Goal: Task Accomplishment & Management: Use online tool/utility

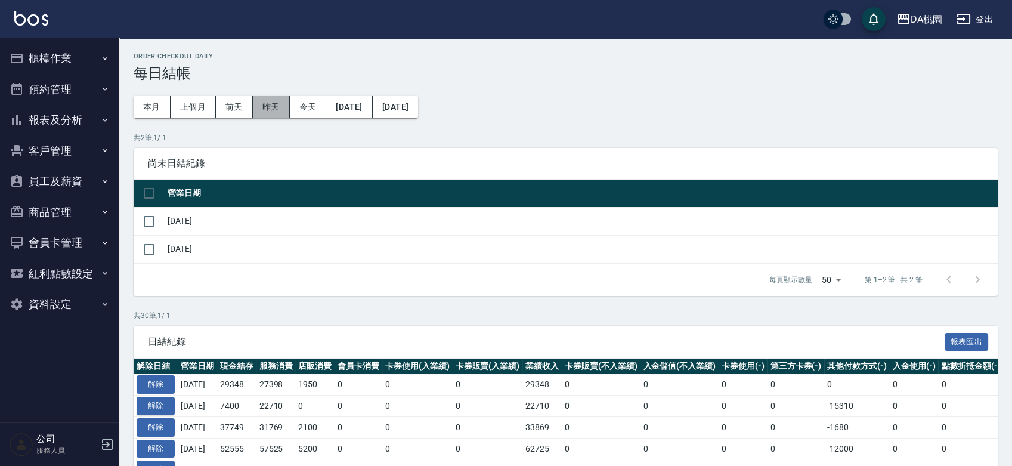
click at [273, 107] on button "昨天" at bounding box center [271, 107] width 37 height 22
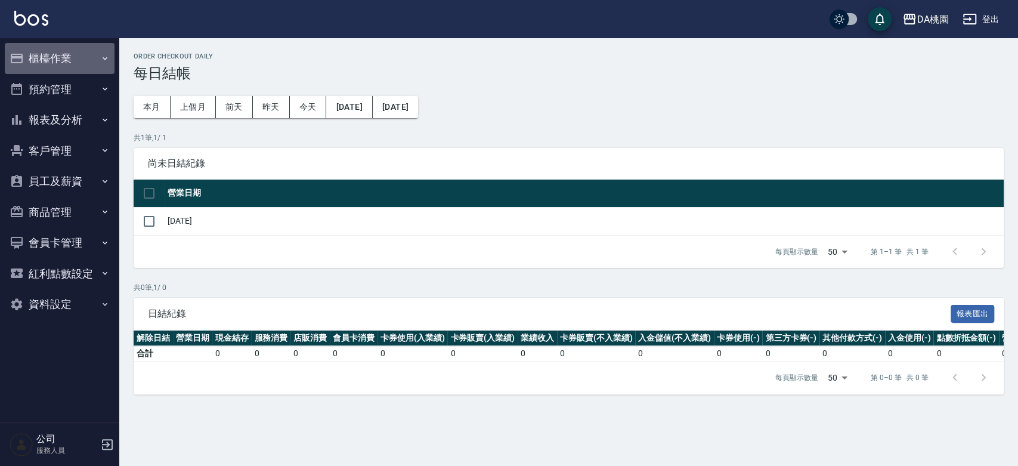
click at [58, 57] on button "櫃檯作業" at bounding box center [60, 58] width 110 height 31
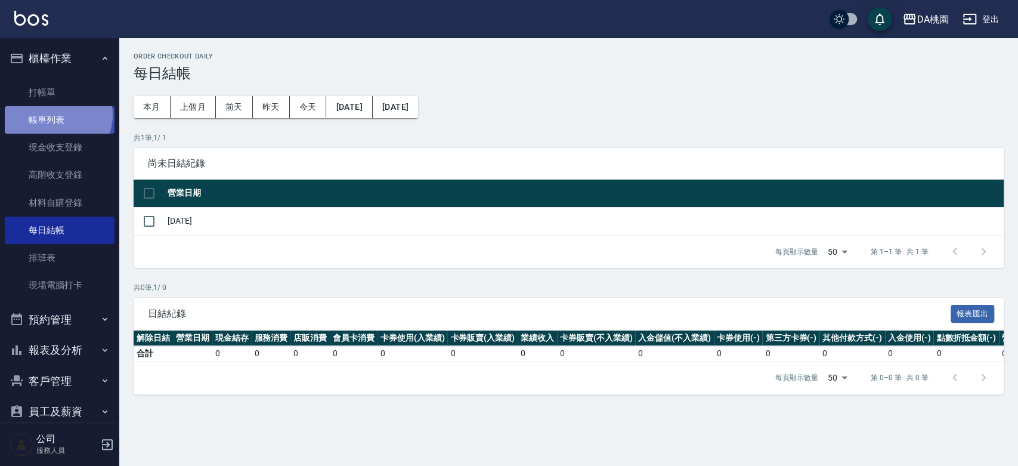
click at [55, 115] on link "帳單列表" at bounding box center [60, 119] width 110 height 27
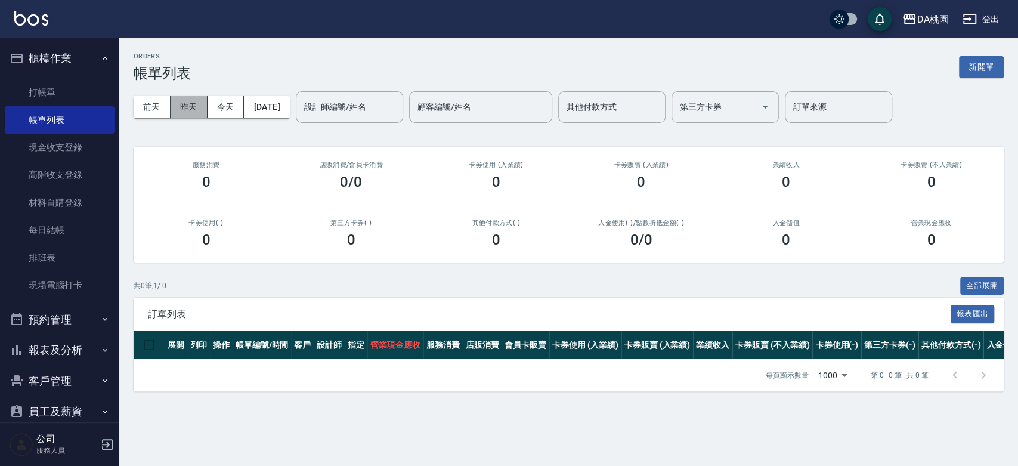
click at [191, 109] on button "昨天" at bounding box center [189, 107] width 37 height 22
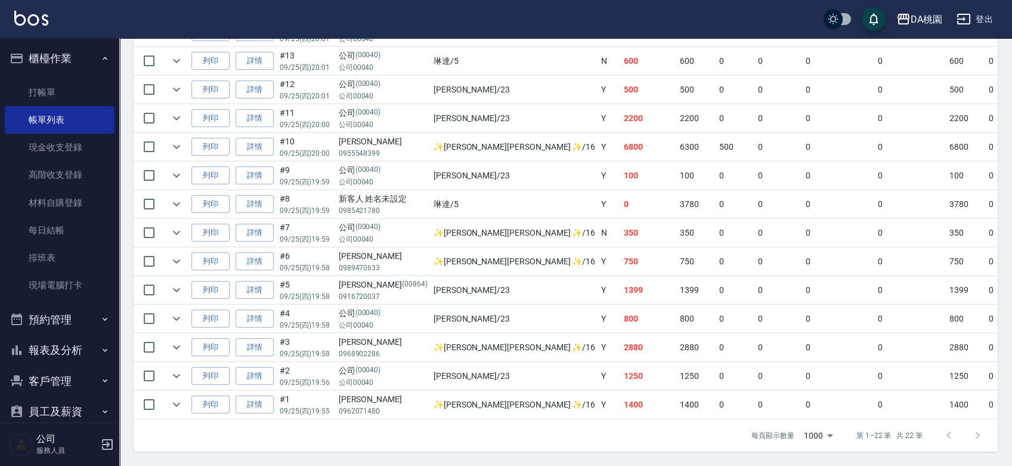
scroll to position [576, 0]
click at [247, 141] on link "詳情" at bounding box center [255, 147] width 38 height 18
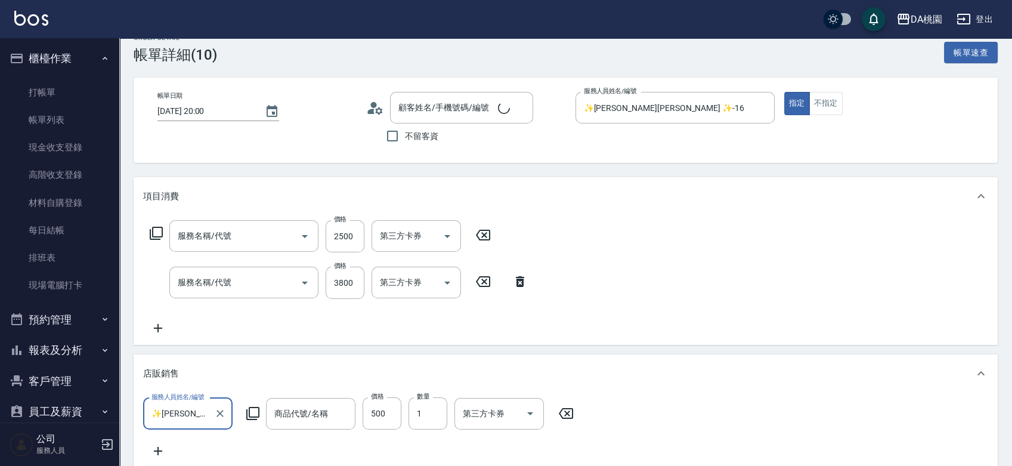
type input "[DATE] 20:00"
type input "✨[PERSON_NAME][PERSON_NAME] ✨-16"
type input "680"
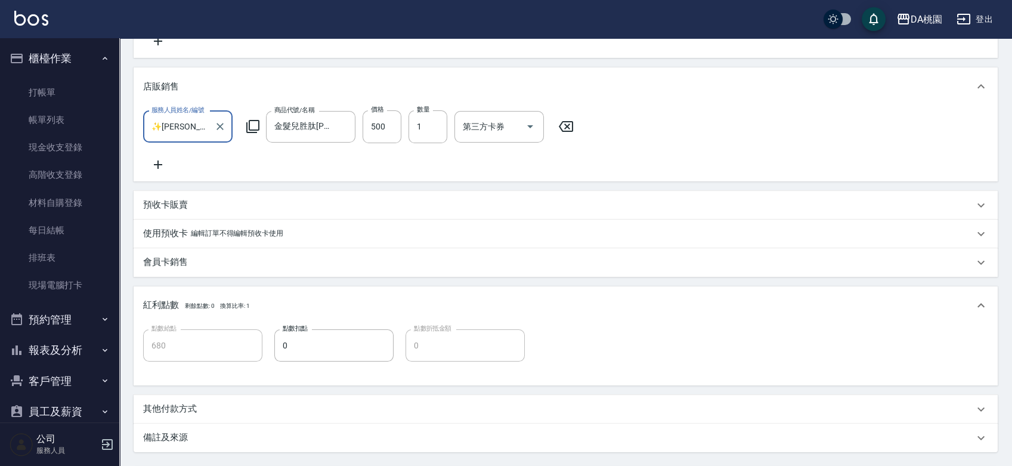
type input "[PERSON_NAME]/0955548399/null"
type input "金髮兒胜肽[PERSON_NAME]"
type input "鱗脂質護髮(互助)(609)"
type input "離子燙-互助(201)"
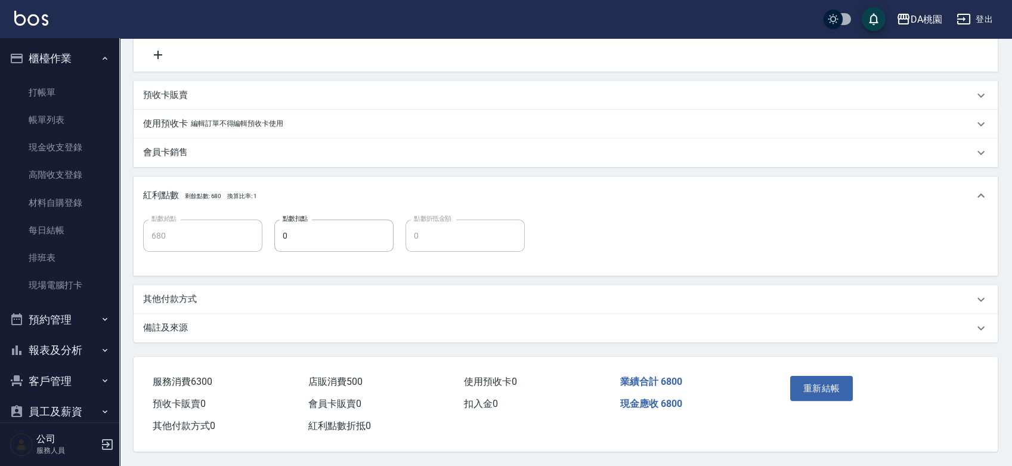
scroll to position [229, 0]
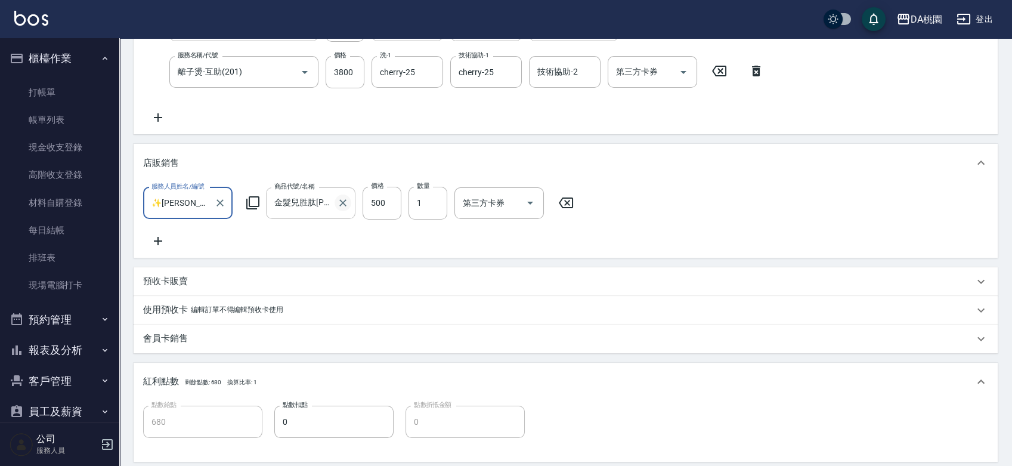
click at [343, 202] on icon "Clear" at bounding box center [342, 203] width 7 height 7
type input "630"
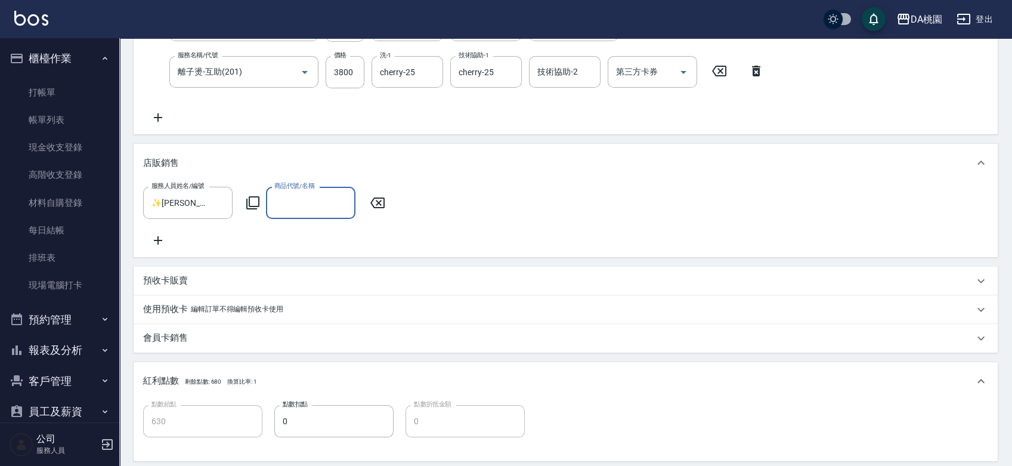
scroll to position [0, 0]
click at [306, 203] on input "商品代號/名稱" at bounding box center [310, 202] width 79 height 21
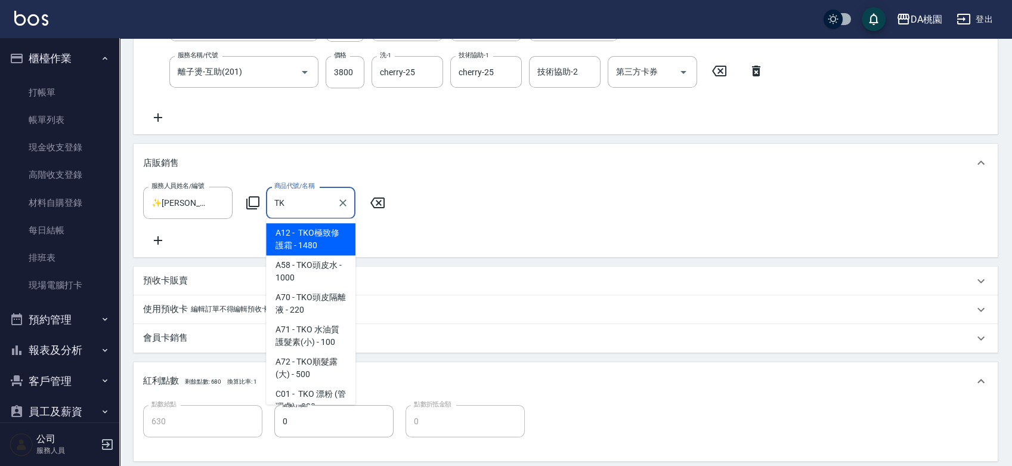
type input "TKO"
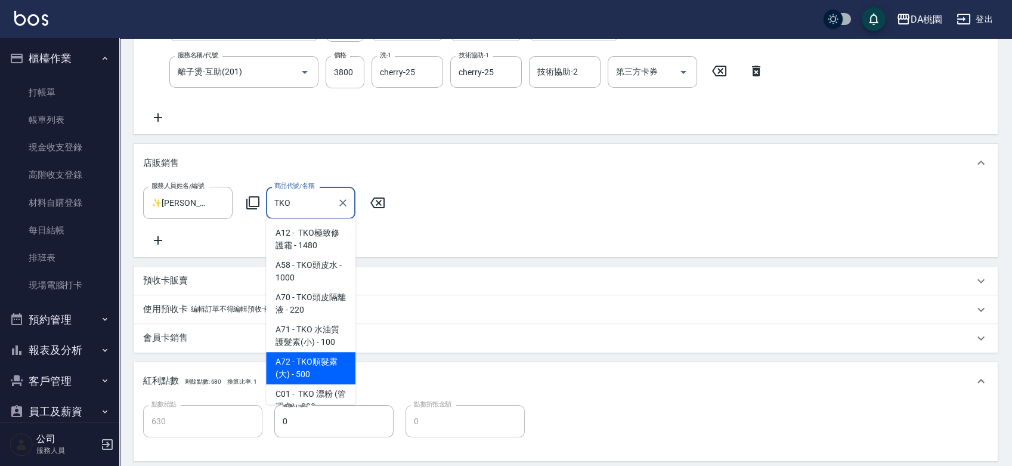
click at [308, 372] on span "A72 - TKO順髮露(大) - 500" at bounding box center [310, 368] width 89 height 32
type input "680"
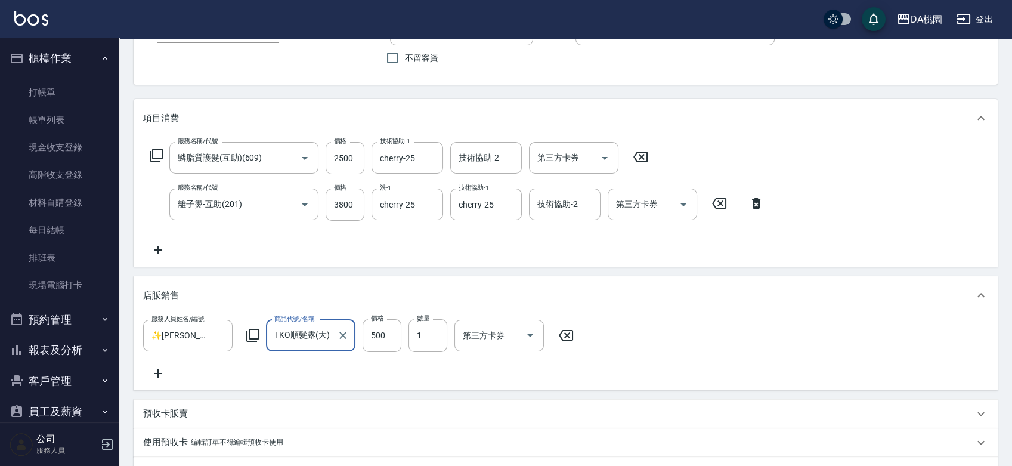
scroll to position [428, 0]
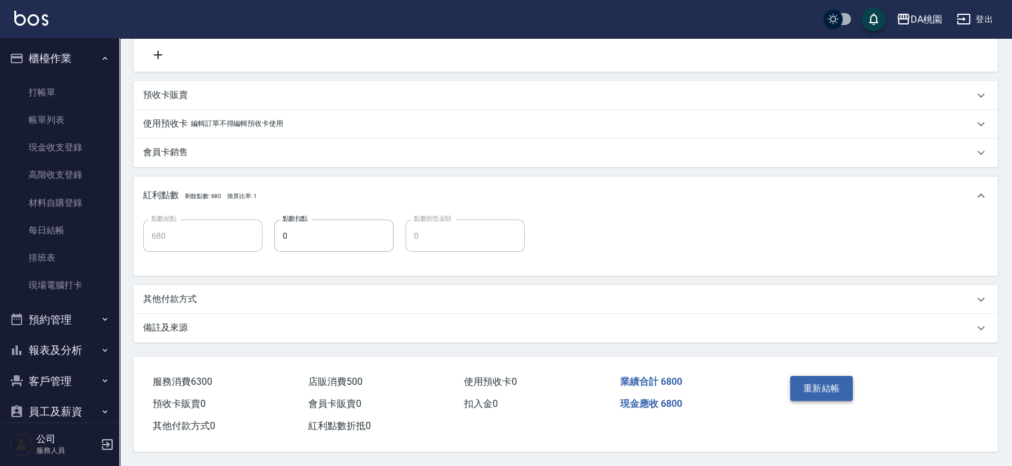
type input "TKO順髮露(大)"
click at [819, 379] on button "重新結帳" at bounding box center [821, 388] width 63 height 25
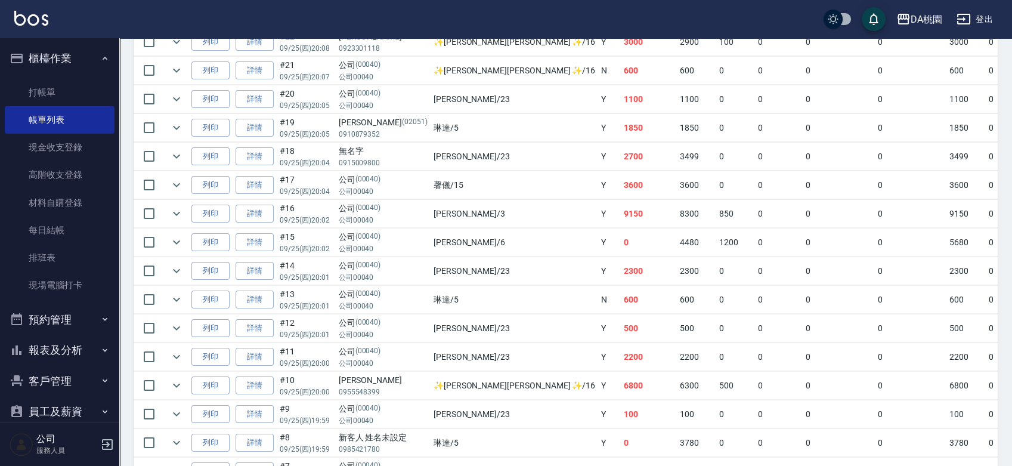
scroll to position [397, 0]
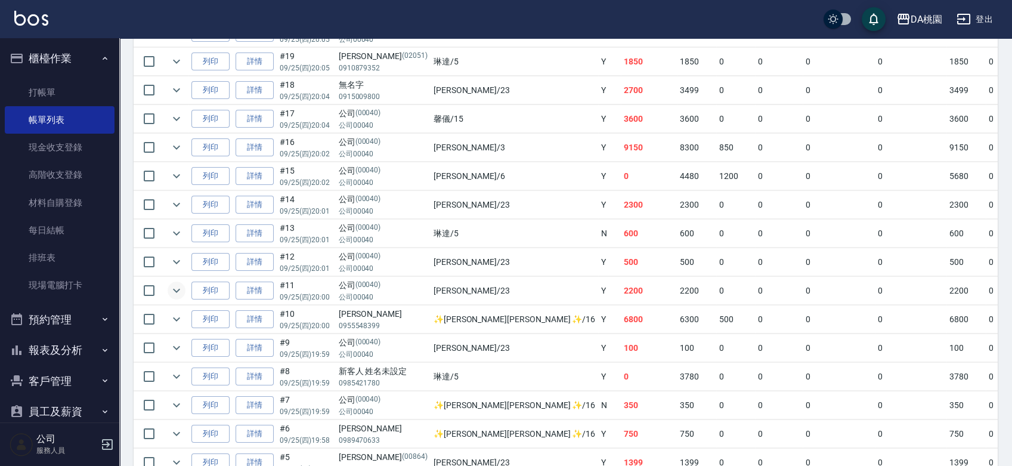
click at [171, 292] on icon "expand row" at bounding box center [176, 290] width 14 height 14
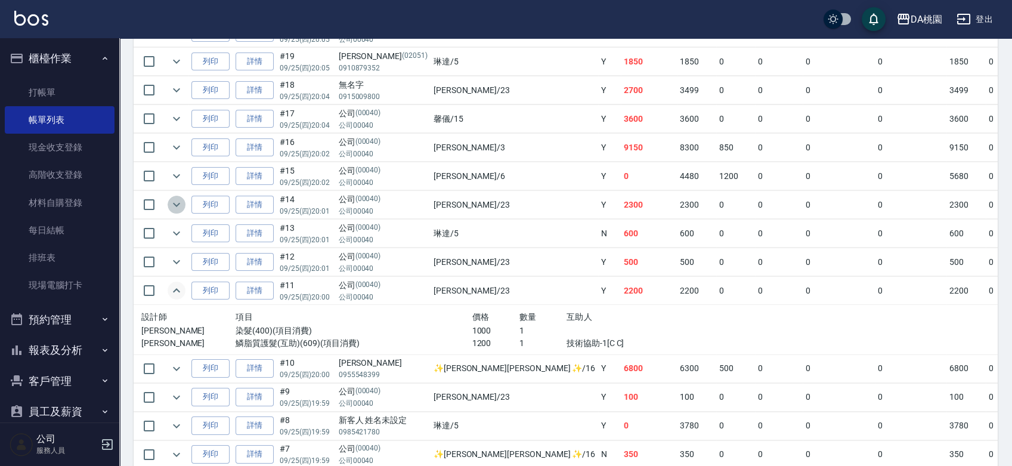
click at [179, 204] on icon "expand row" at bounding box center [176, 204] width 14 height 14
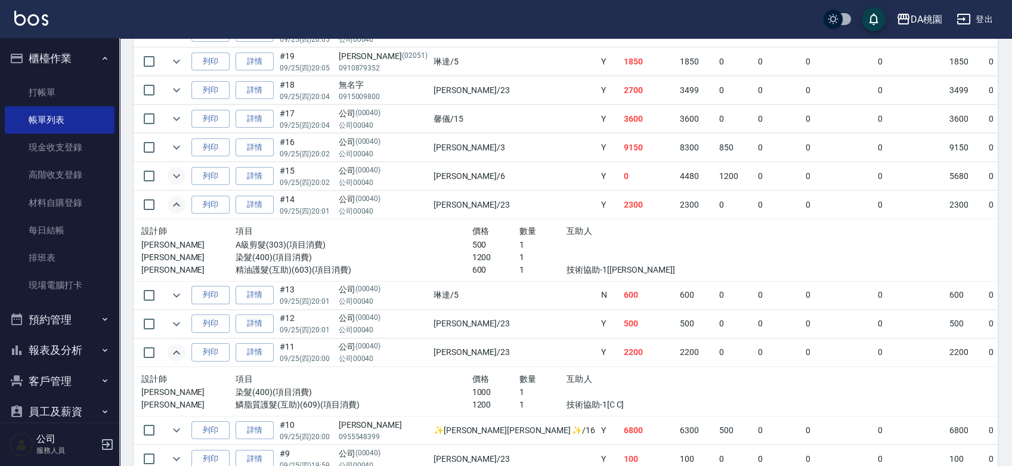
click at [177, 177] on icon "expand row" at bounding box center [176, 176] width 14 height 14
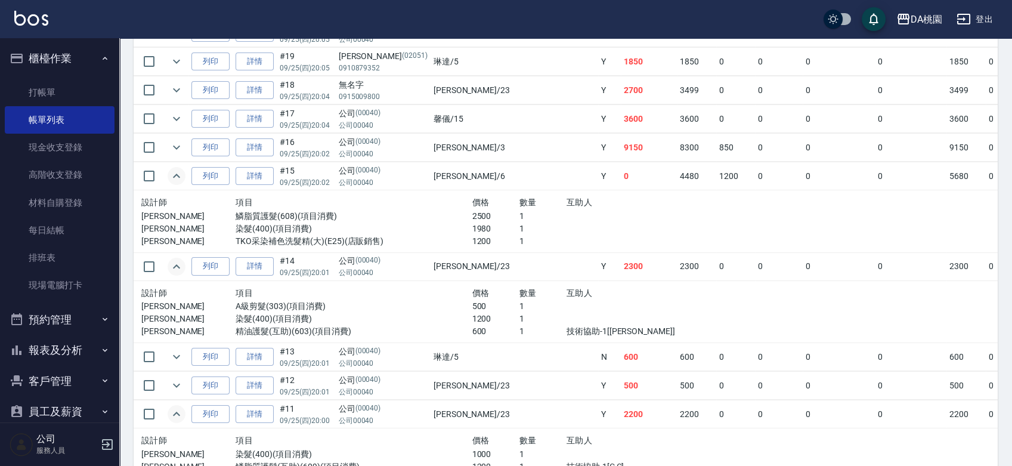
click at [177, 177] on icon "expand row" at bounding box center [176, 176] width 14 height 14
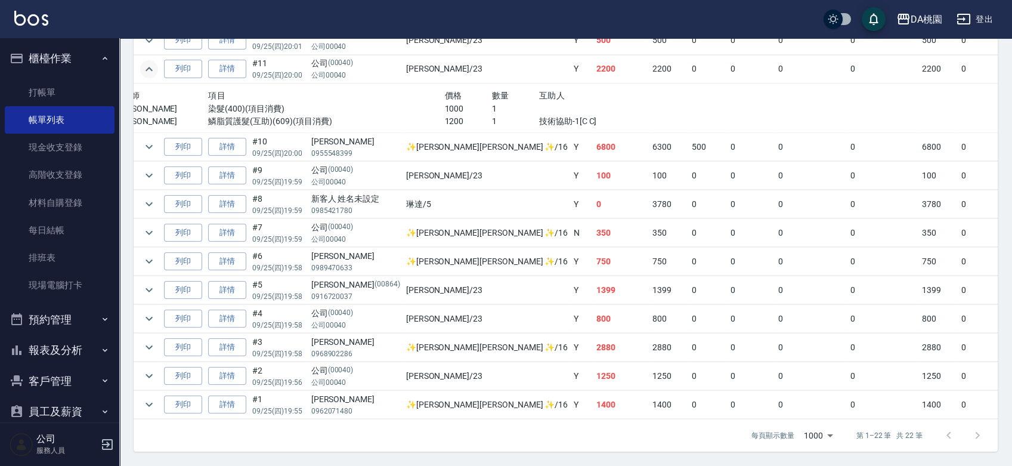
scroll to position [0, 0]
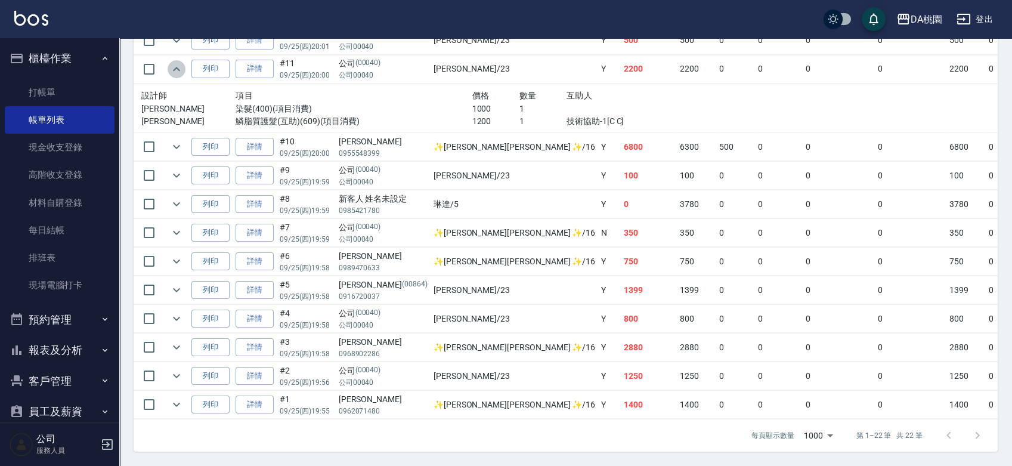
click at [174, 63] on icon "expand row" at bounding box center [176, 69] width 14 height 14
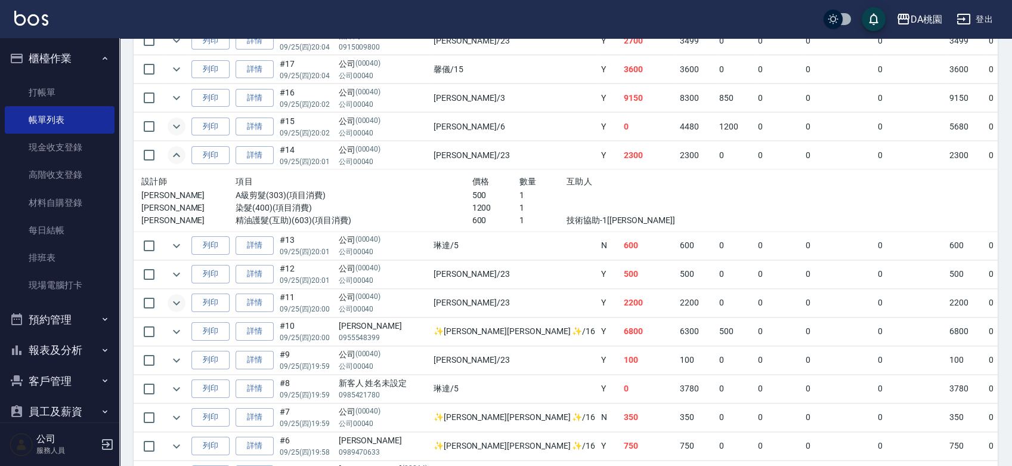
scroll to position [439, 0]
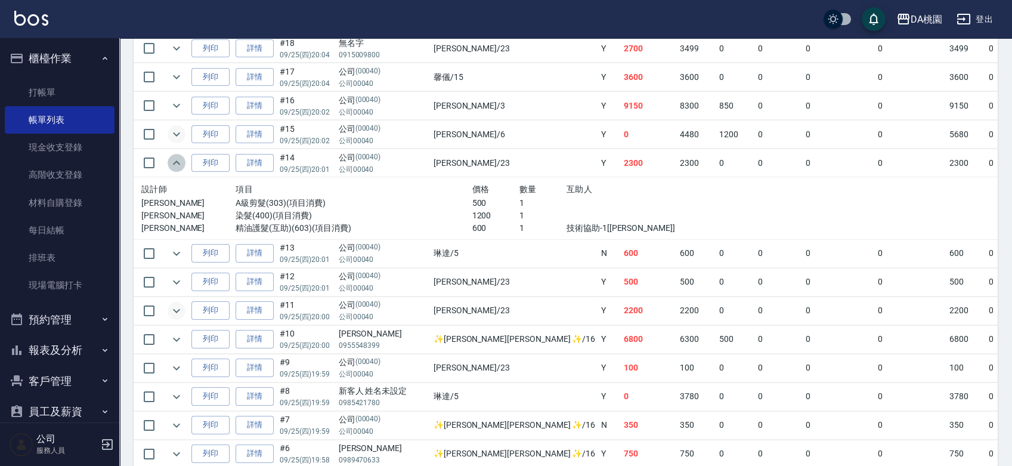
click at [171, 161] on icon "expand row" at bounding box center [176, 163] width 14 height 14
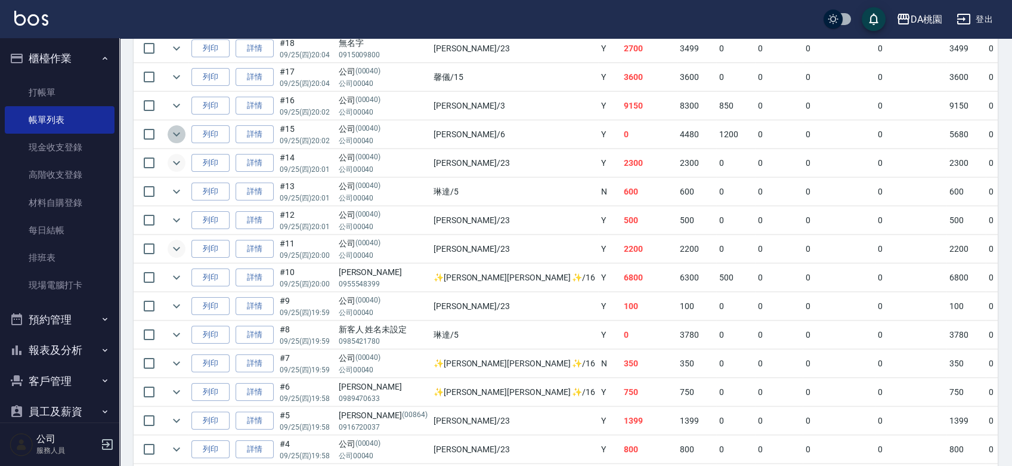
click at [181, 132] on icon "expand row" at bounding box center [176, 134] width 14 height 14
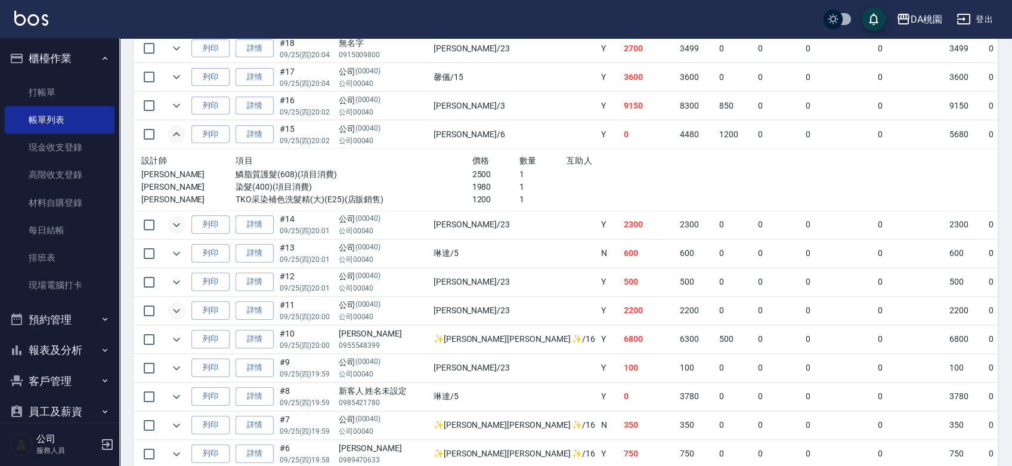
click at [181, 132] on icon "expand row" at bounding box center [176, 134] width 14 height 14
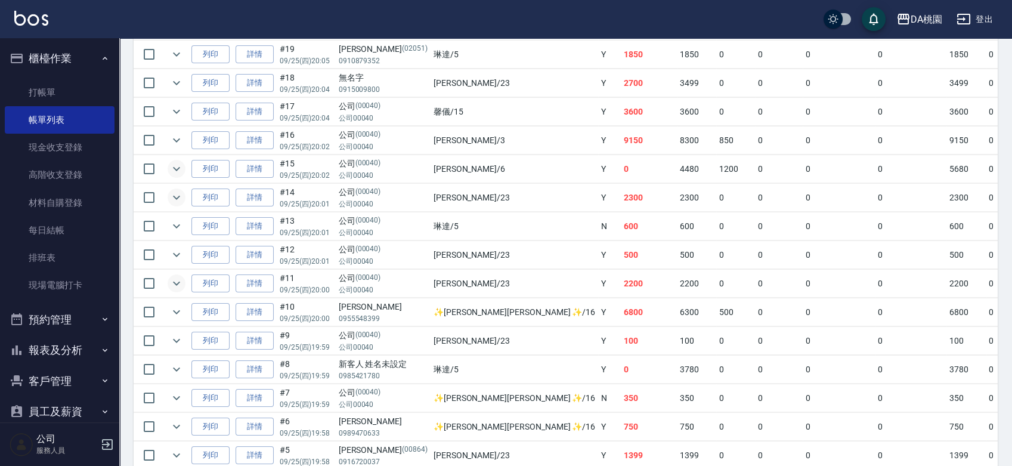
scroll to position [373, 0]
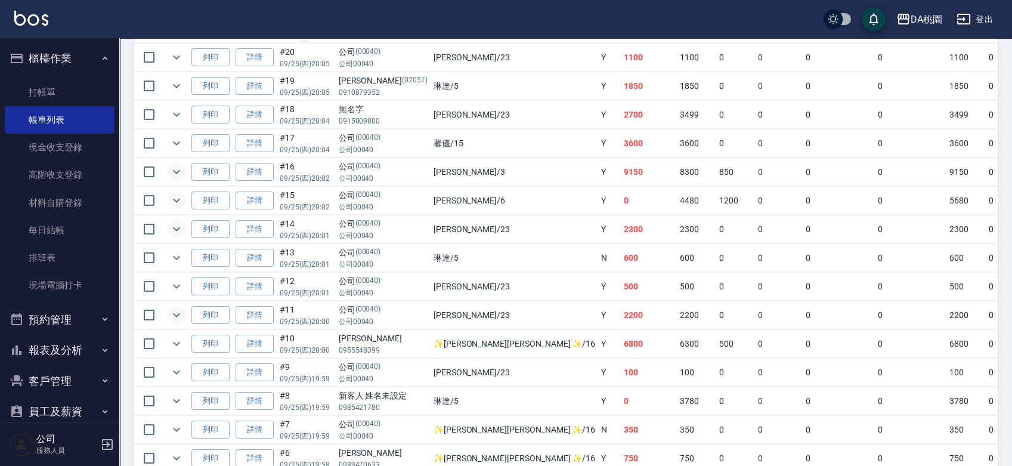
click at [179, 167] on icon "expand row" at bounding box center [176, 172] width 14 height 14
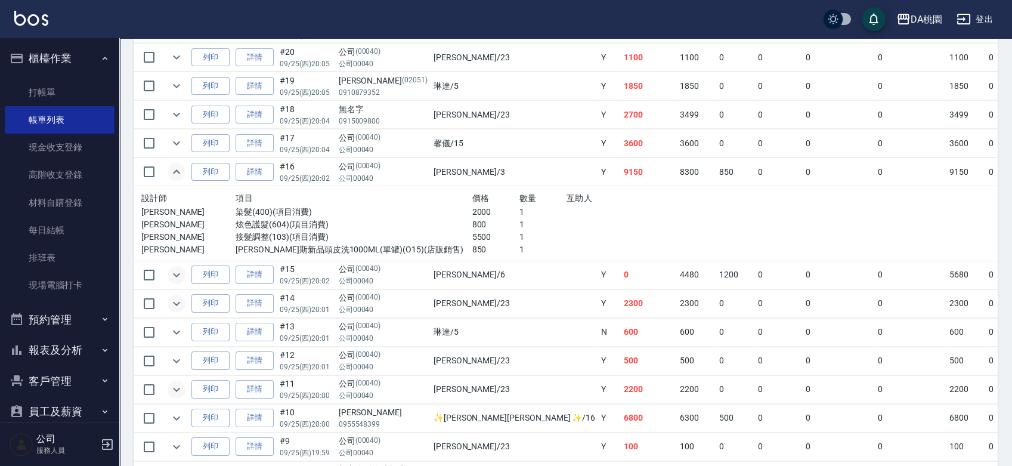
click at [174, 174] on icon "expand row" at bounding box center [176, 172] width 14 height 14
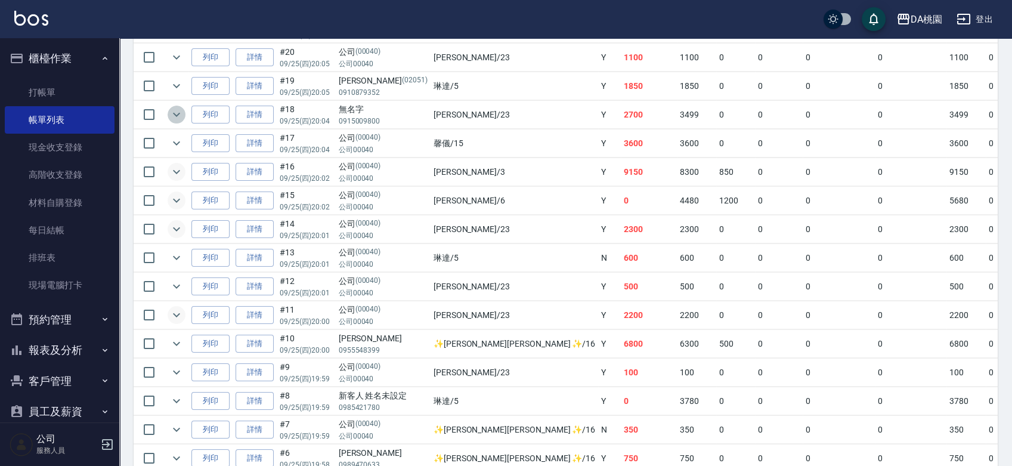
click at [176, 117] on icon "expand row" at bounding box center [176, 114] width 14 height 14
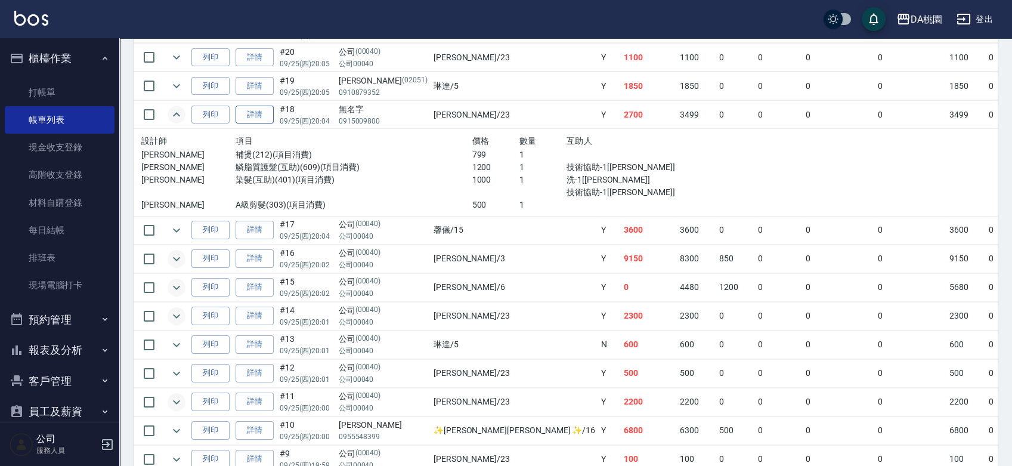
click at [255, 115] on link "詳情" at bounding box center [255, 115] width 38 height 18
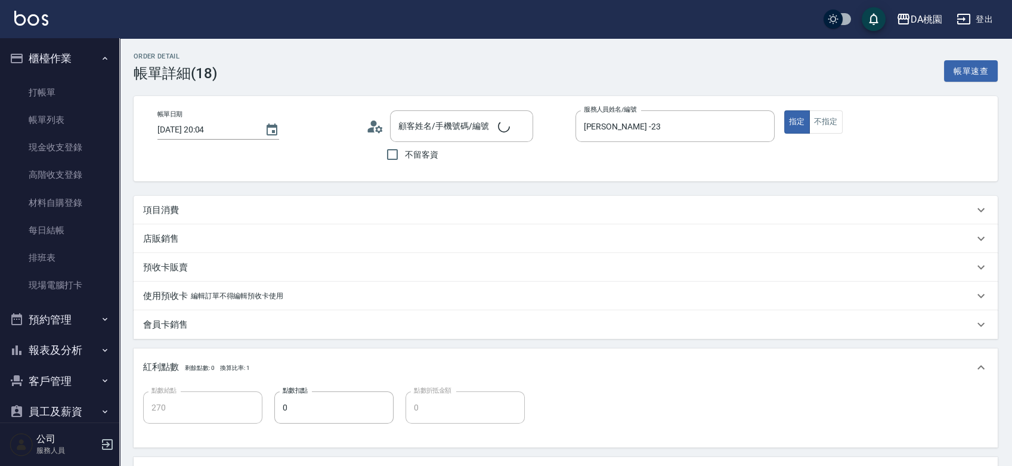
type input "2025/09/25 20:04"
type input "亞瑟 -23"
type input "270"
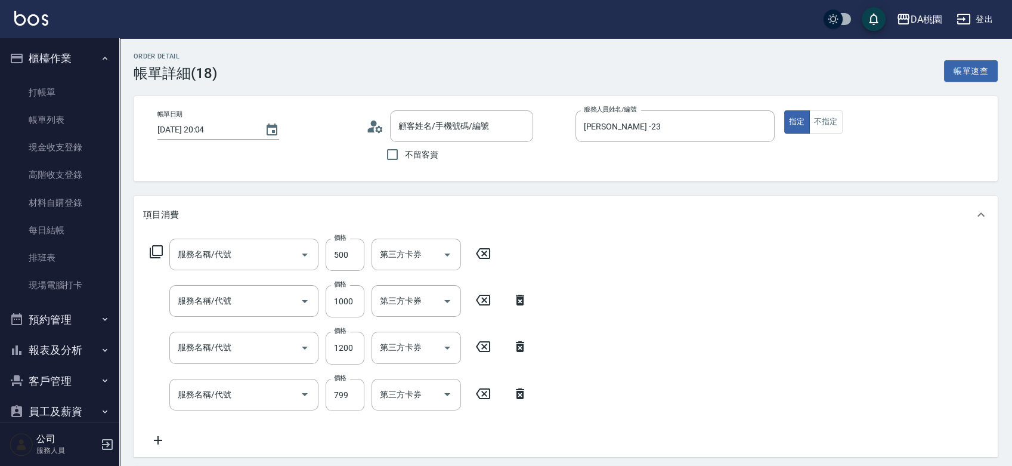
type input "無名字/0915009800/null"
type input "A級剪髮(303)"
type input "染髮(互助)(401)"
type input "鱗脂質護髮(互助)(609)"
type input "補燙(212)"
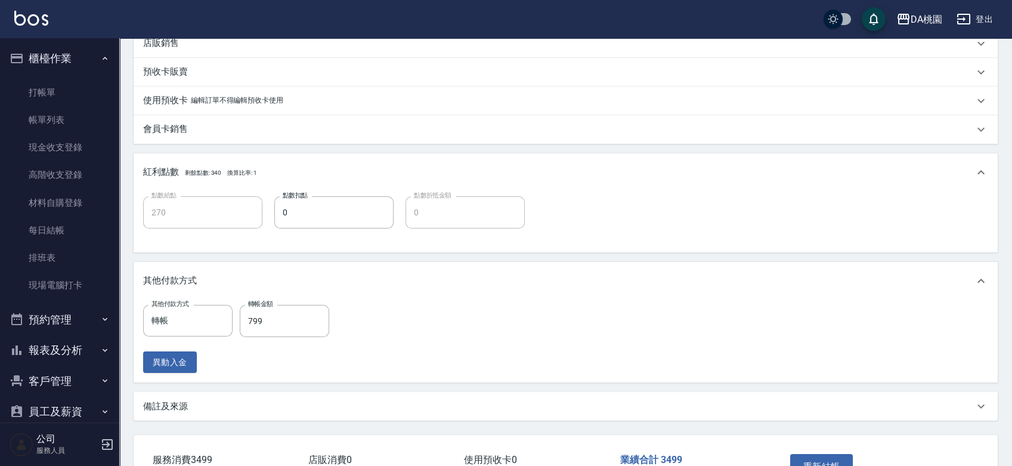
scroll to position [519, 0]
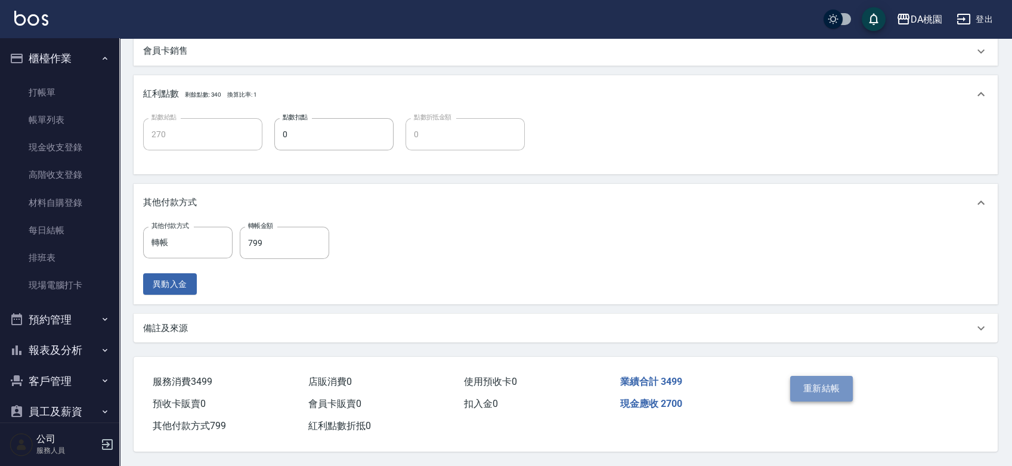
click at [799, 379] on button "重新結帳" at bounding box center [821, 388] width 63 height 25
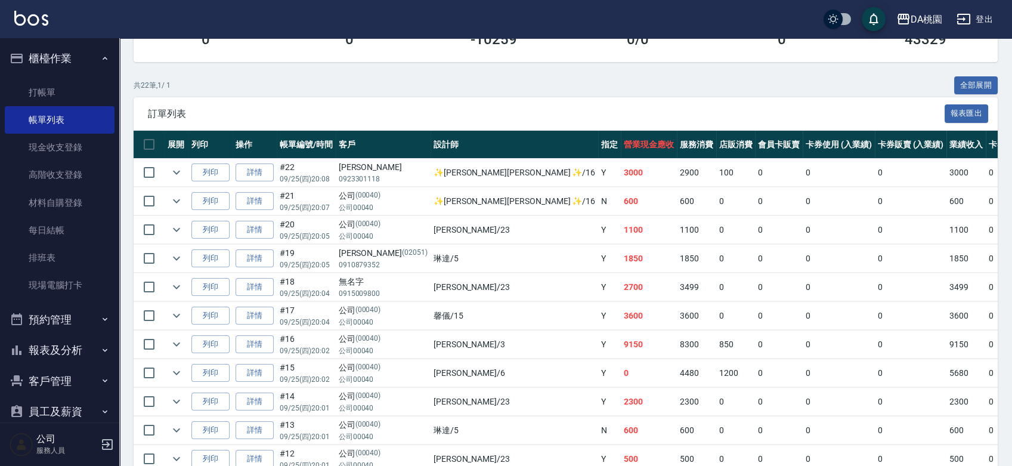
scroll to position [199, 0]
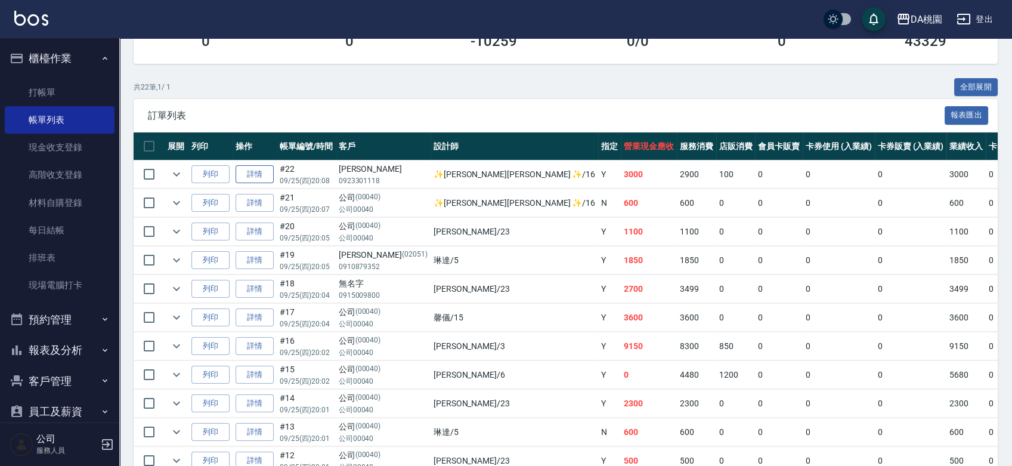
click at [255, 176] on link "詳情" at bounding box center [255, 174] width 38 height 18
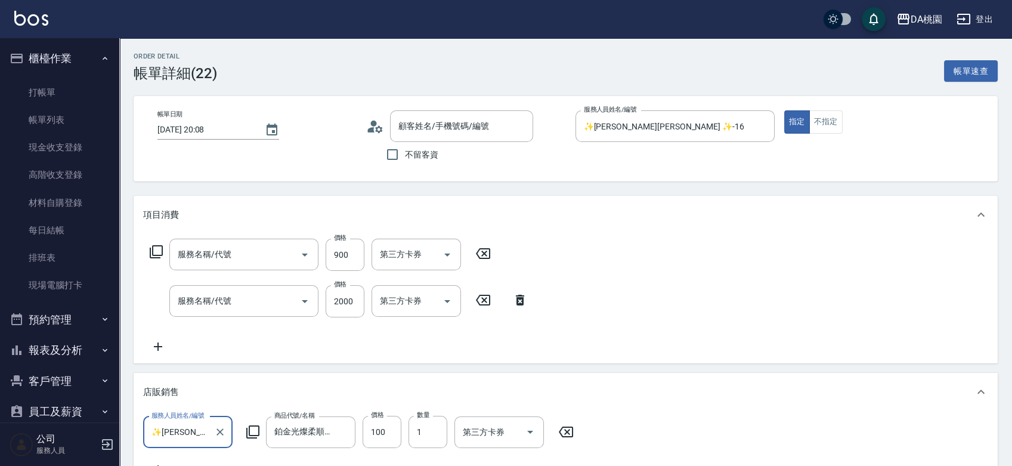
type input "2025/09/25 20:08"
type input "✨GARY蓋瑞 ✨-16"
type input "300"
type input "小麥護髮(互助)(607)"
type input "離子燙-互助(201)"
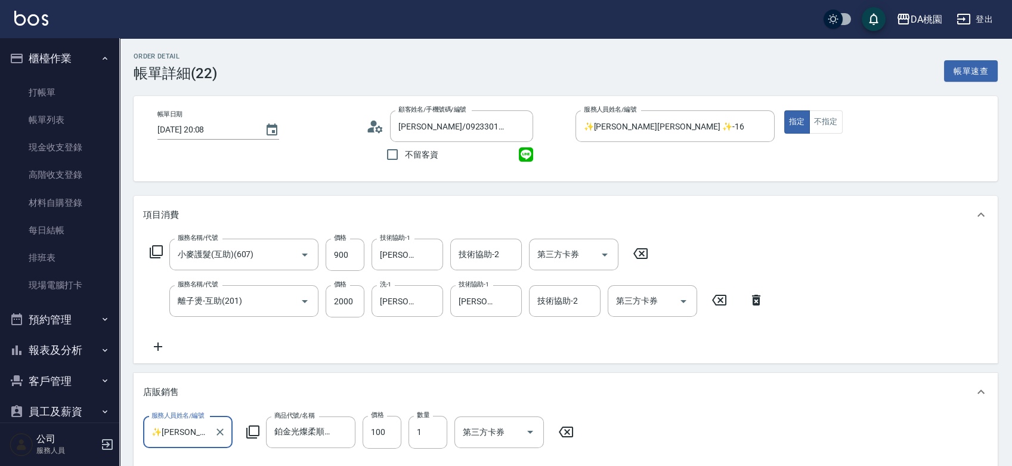
type input "李鳳哲/0923301118/null"
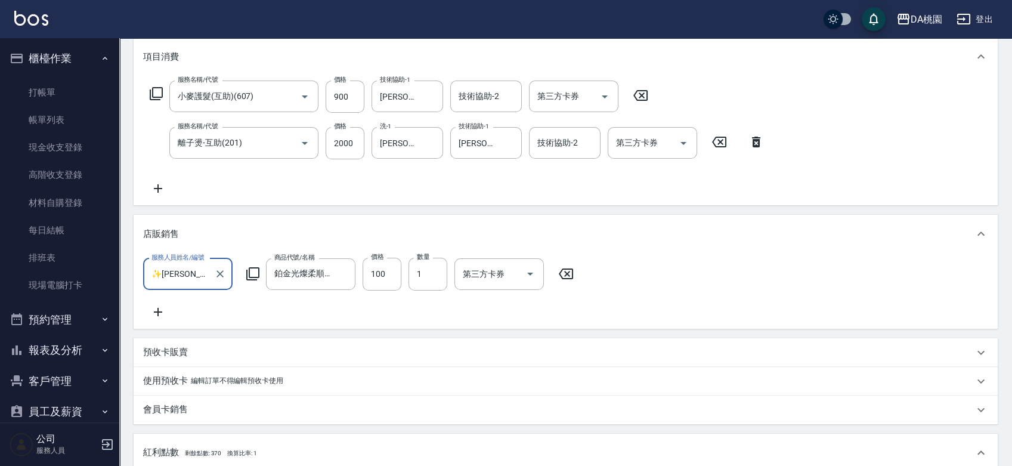
scroll to position [199, 0]
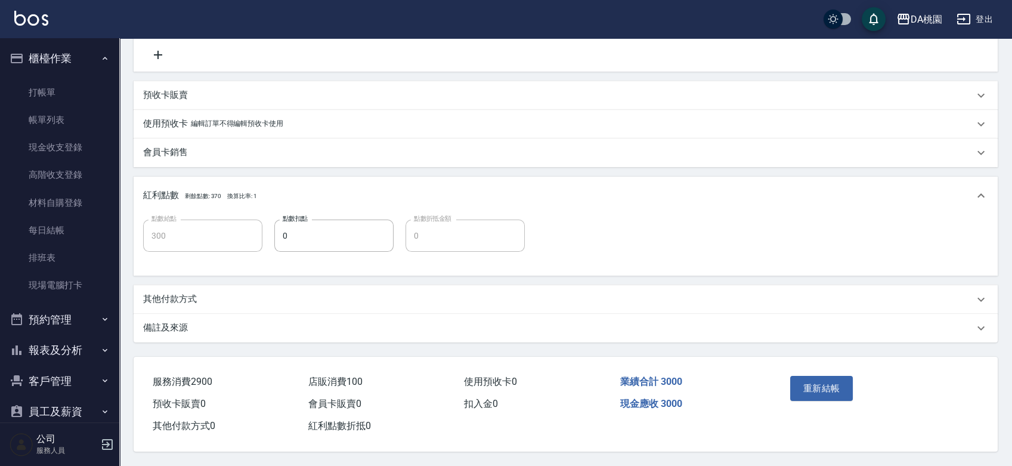
click at [313, 295] on div "其他付款方式" at bounding box center [558, 299] width 831 height 13
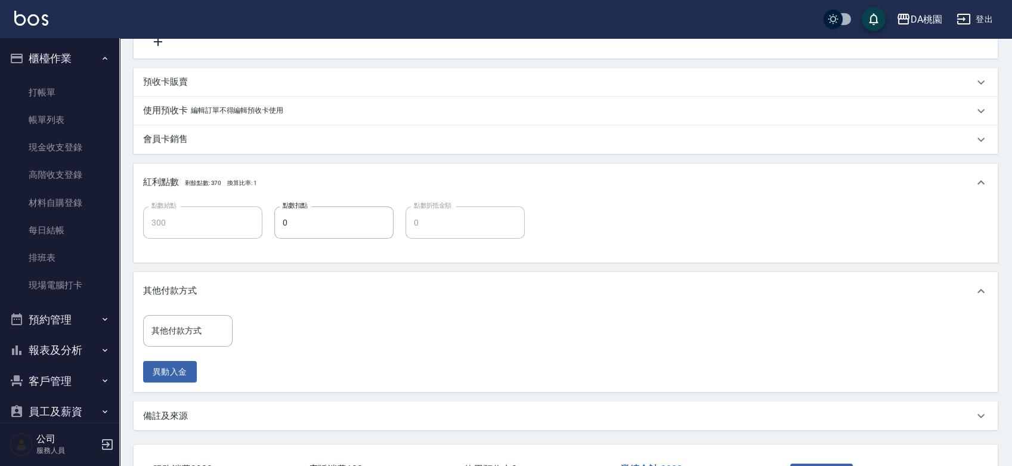
scroll to position [530, 0]
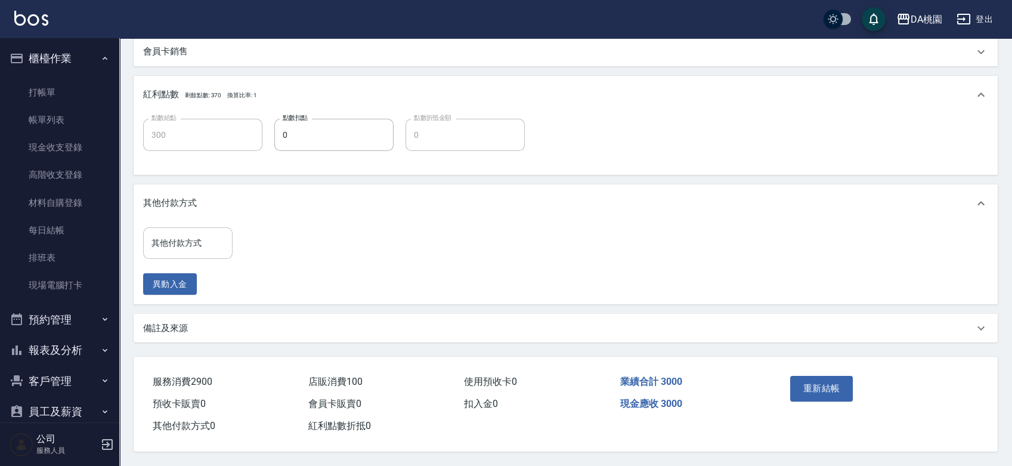
click at [200, 242] on input "其他付款方式" at bounding box center [188, 243] width 79 height 21
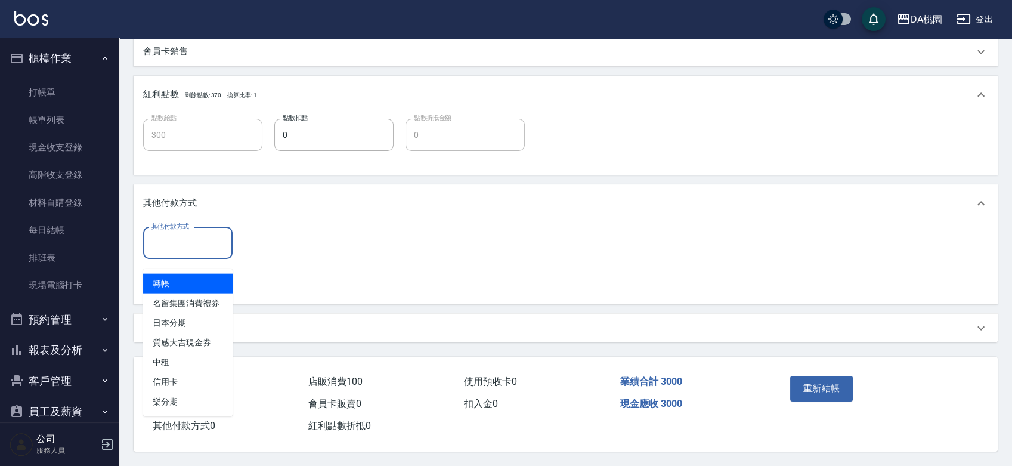
click at [183, 274] on span "轉帳" at bounding box center [187, 284] width 89 height 20
type input "轉帳"
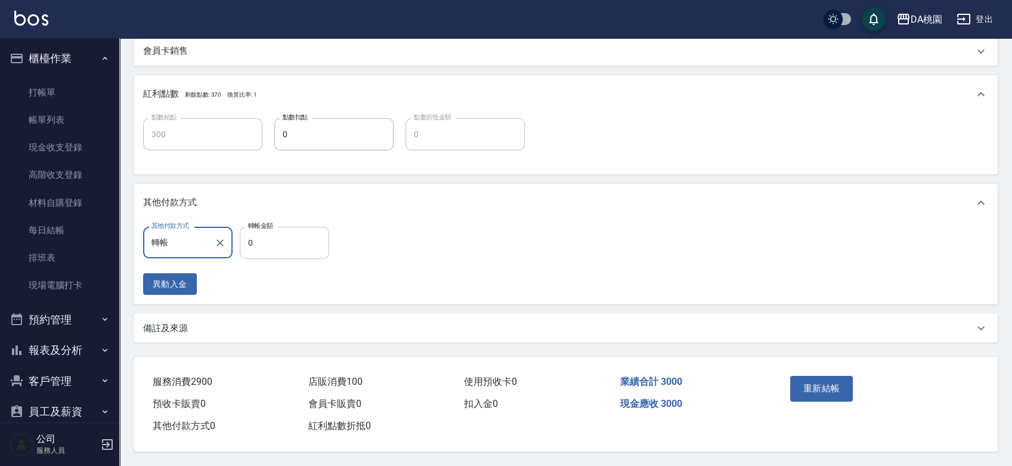
click at [245, 242] on input "0" at bounding box center [284, 243] width 89 height 32
type input "3"
type input "290"
type input "300"
type input "270"
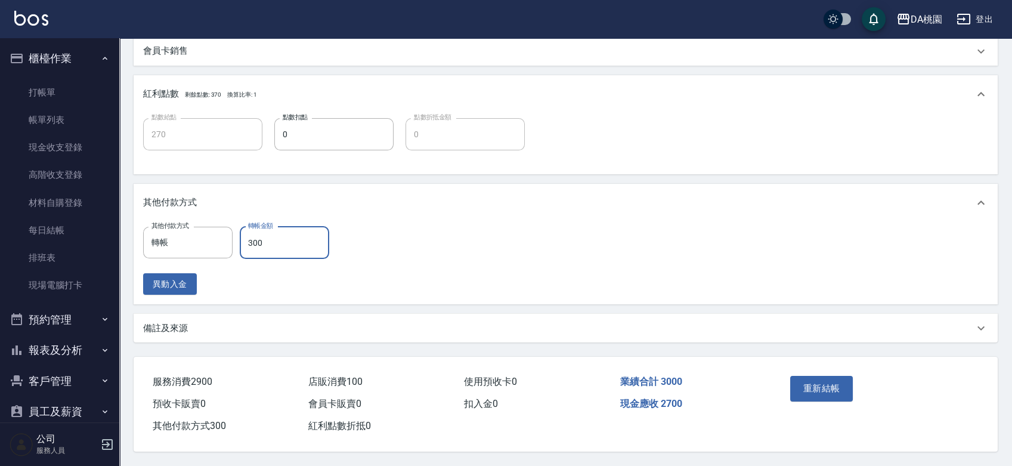
type input "3000"
type input "0"
type input "3000"
click at [820, 380] on button "重新結帳" at bounding box center [821, 388] width 63 height 25
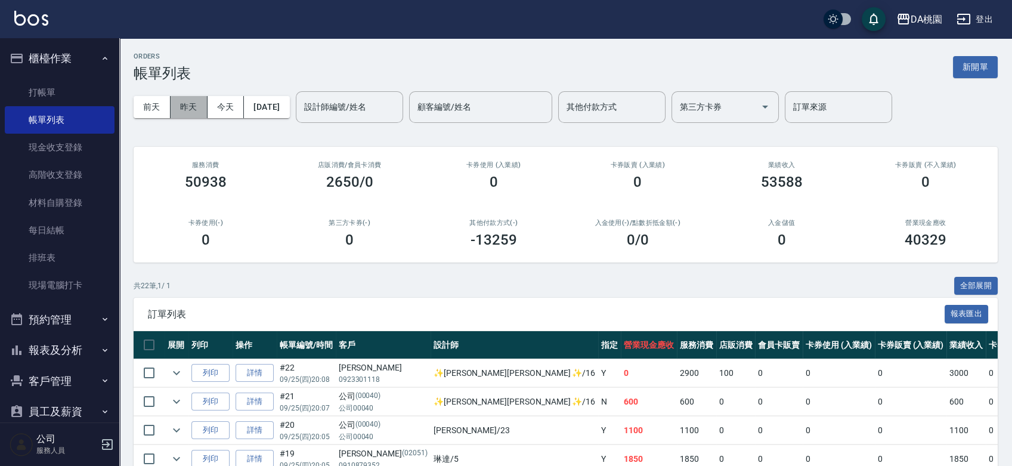
click at [192, 109] on button "昨天" at bounding box center [189, 107] width 37 height 22
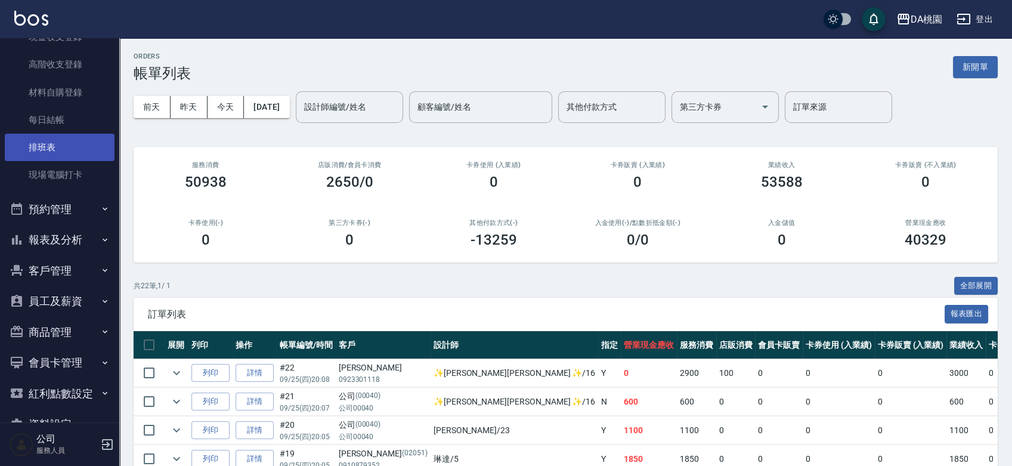
scroll to position [132, 0]
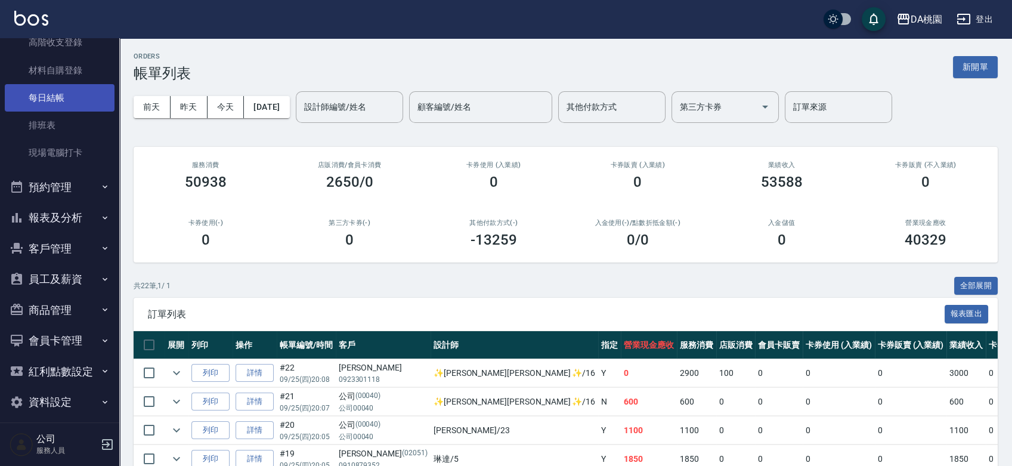
click at [71, 103] on link "每日結帳" at bounding box center [60, 97] width 110 height 27
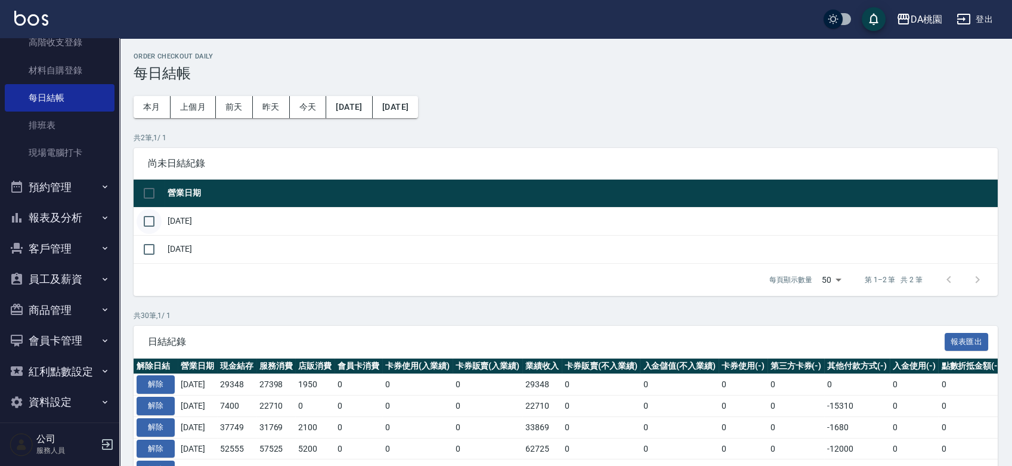
click at [149, 223] on input "checkbox" at bounding box center [149, 221] width 25 height 25
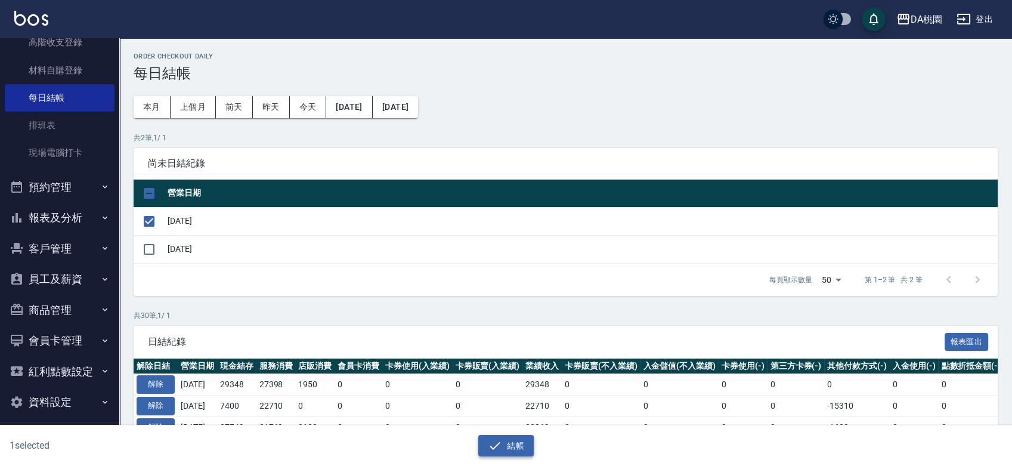
click at [502, 440] on button "結帳" at bounding box center [505, 446] width 55 height 22
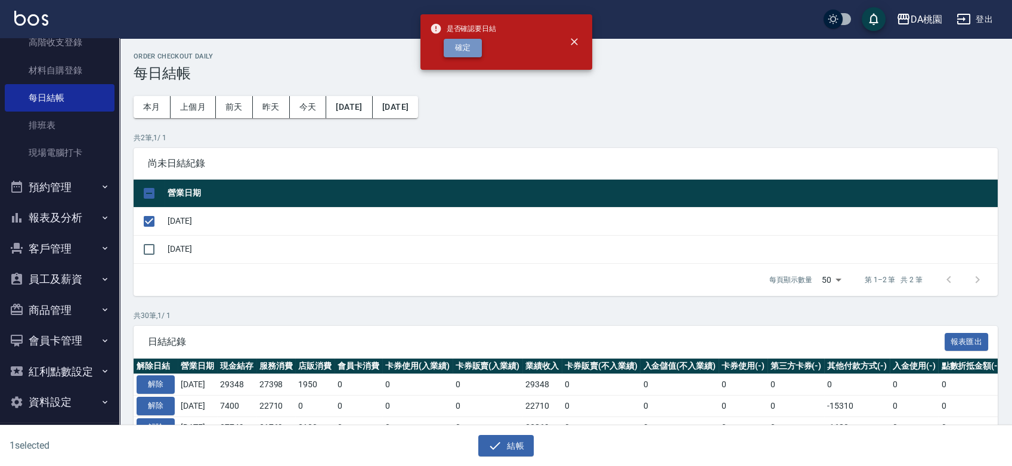
click at [458, 45] on button "確定" at bounding box center [463, 48] width 38 height 18
checkbox input "false"
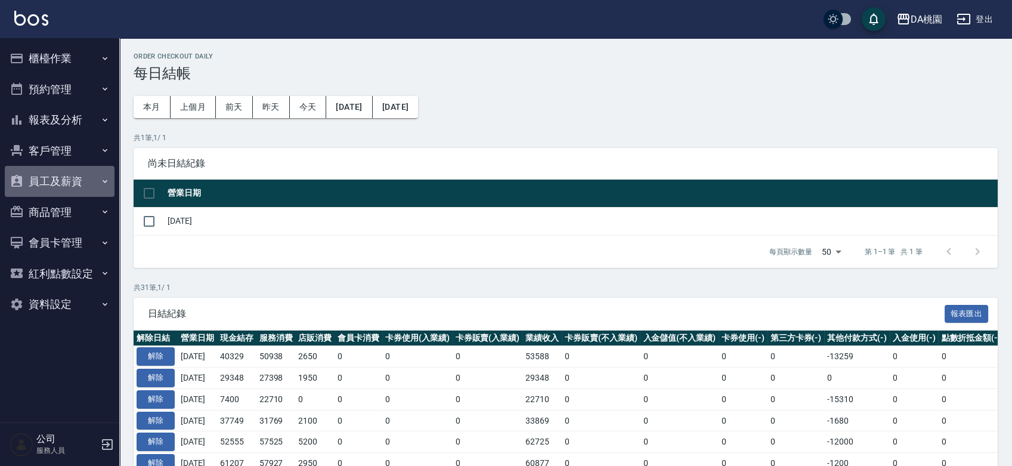
click at [76, 180] on button "員工及薪資" at bounding box center [60, 181] width 110 height 31
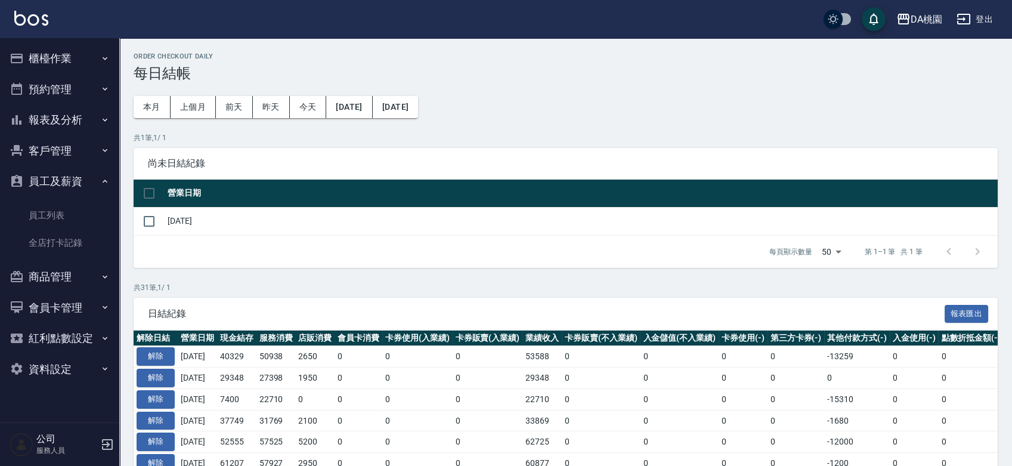
click at [81, 122] on button "報表及分析" at bounding box center [60, 119] width 110 height 31
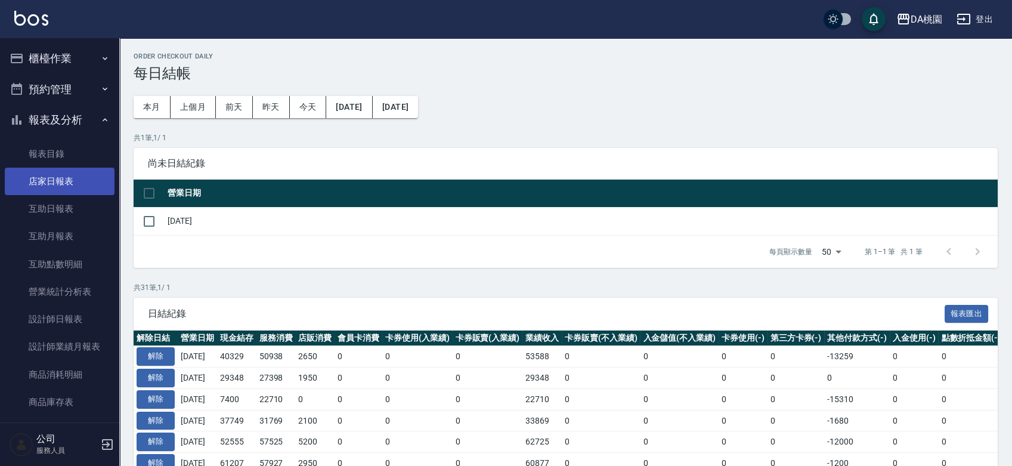
click at [64, 184] on link "店家日報表" at bounding box center [60, 181] width 110 height 27
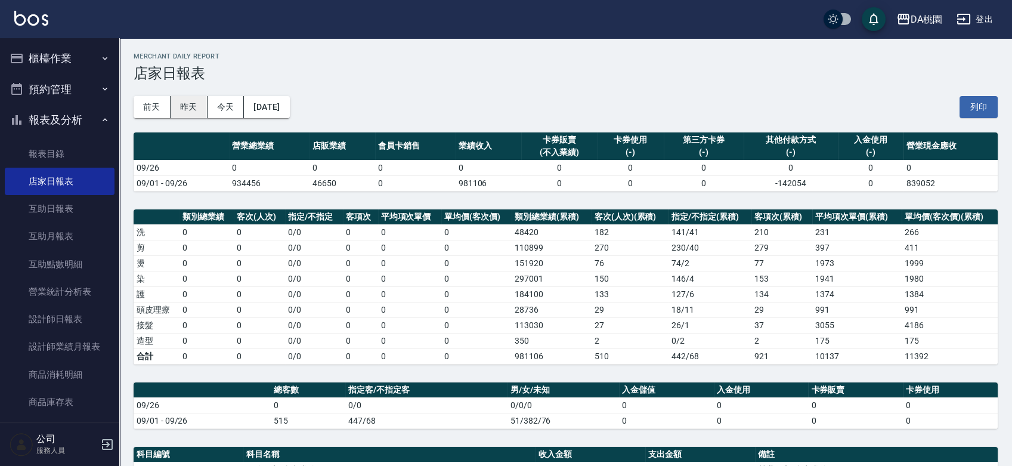
click at [188, 101] on button "昨天" at bounding box center [189, 107] width 37 height 22
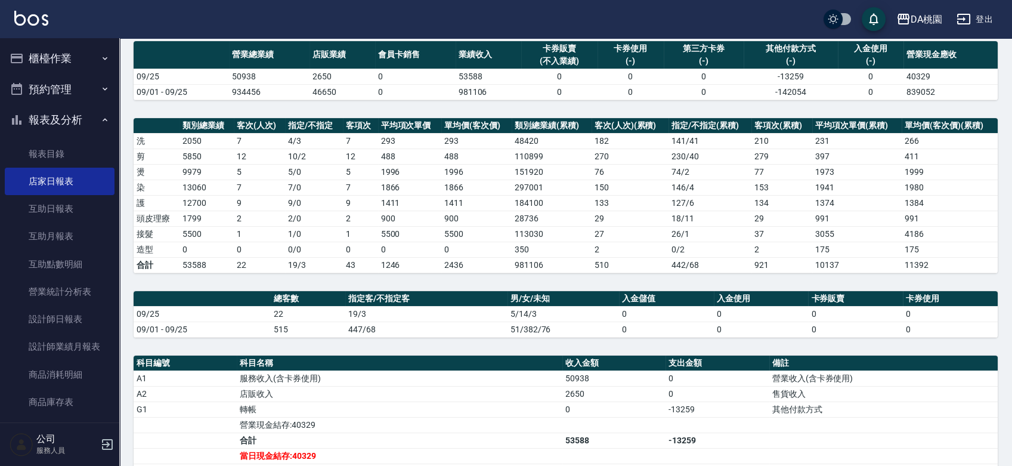
scroll to position [304, 0]
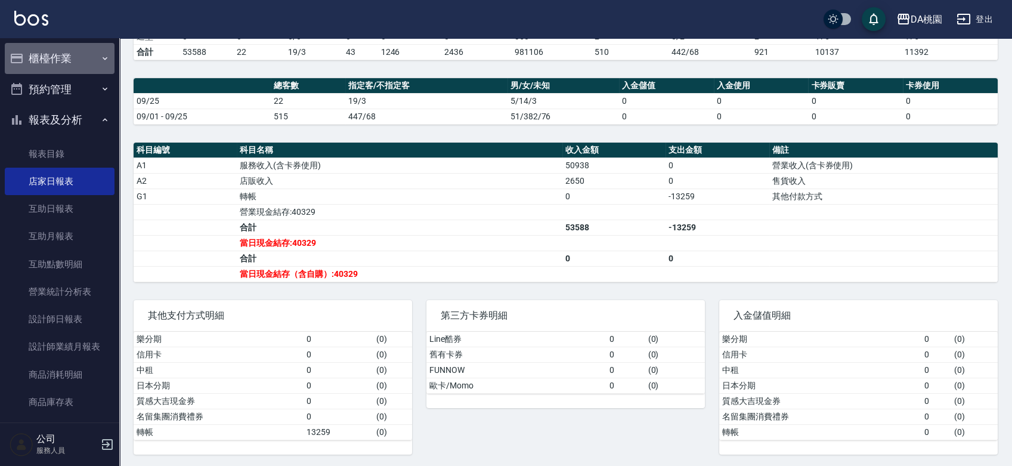
click at [66, 61] on button "櫃檯作業" at bounding box center [60, 58] width 110 height 31
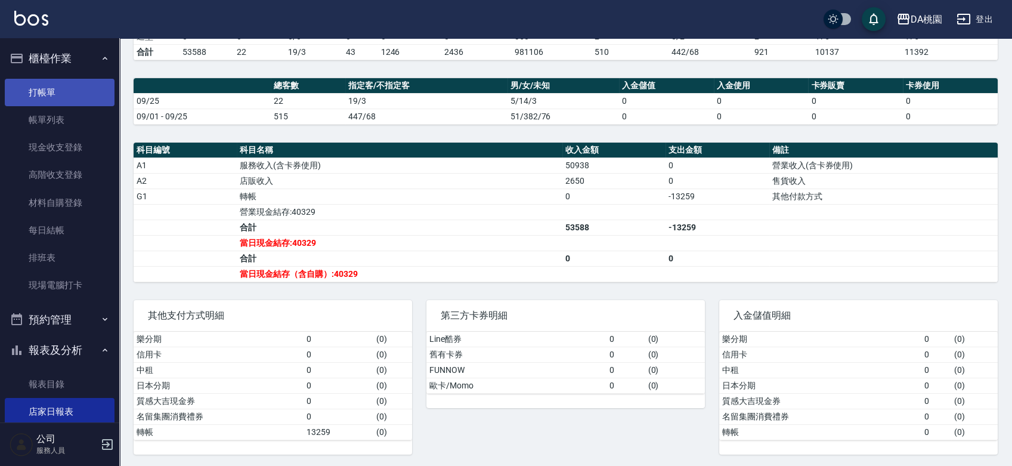
click at [67, 98] on link "打帳單" at bounding box center [60, 92] width 110 height 27
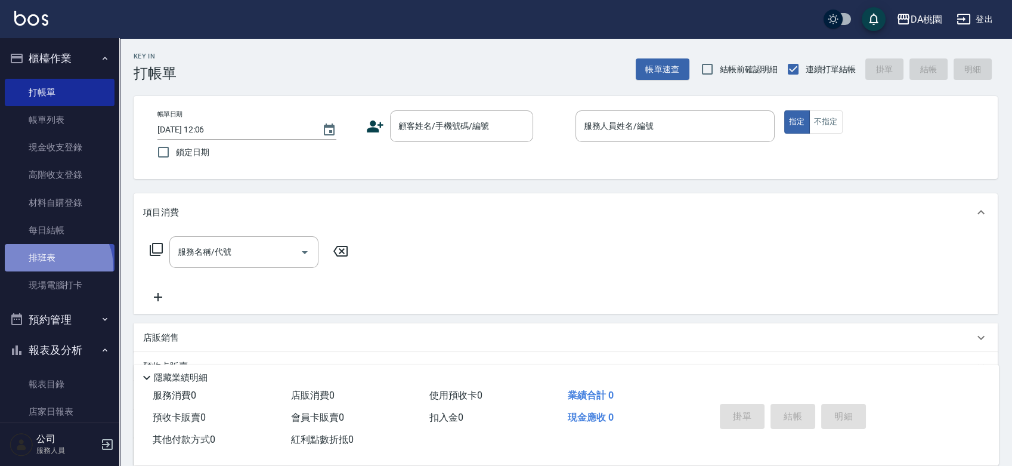
click at [51, 267] on link "排班表" at bounding box center [60, 257] width 110 height 27
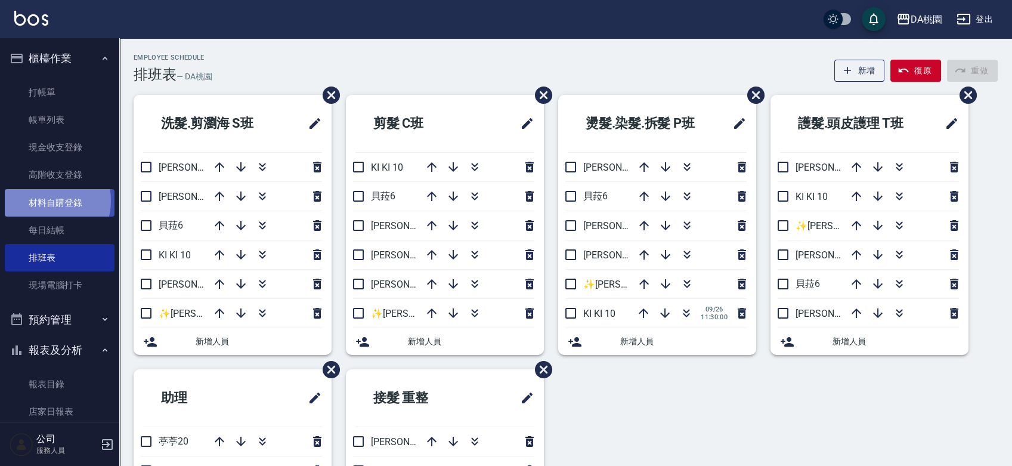
click at [47, 200] on link "材料自購登錄" at bounding box center [60, 202] width 110 height 27
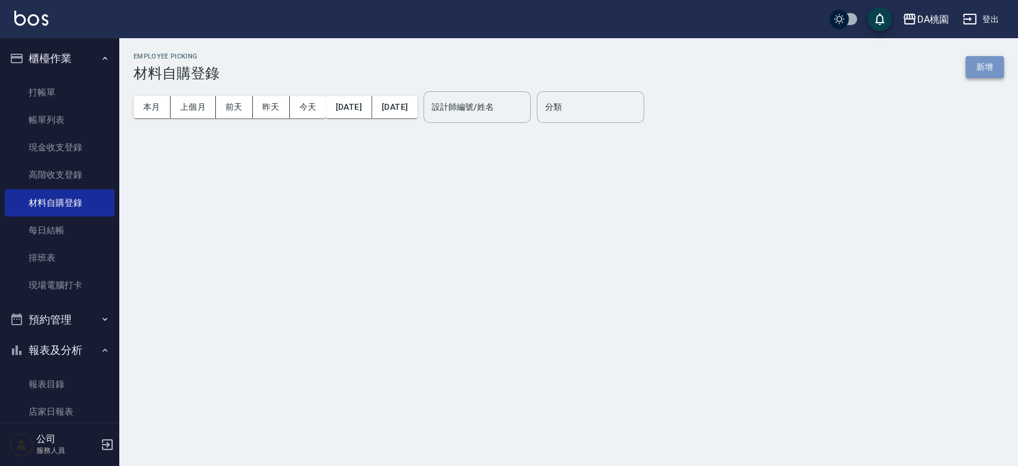
click at [978, 75] on button "新增" at bounding box center [985, 67] width 38 height 22
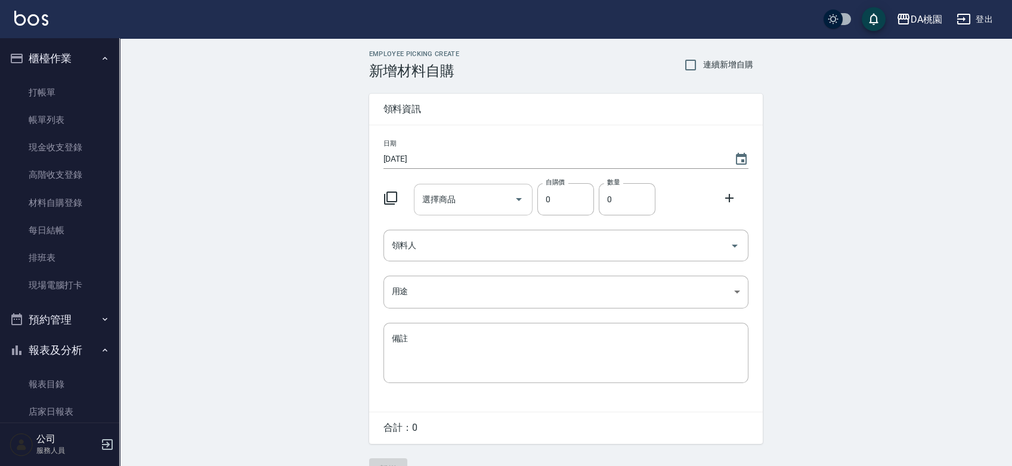
click at [473, 208] on input "選擇商品" at bounding box center [464, 199] width 90 height 21
type input "5"
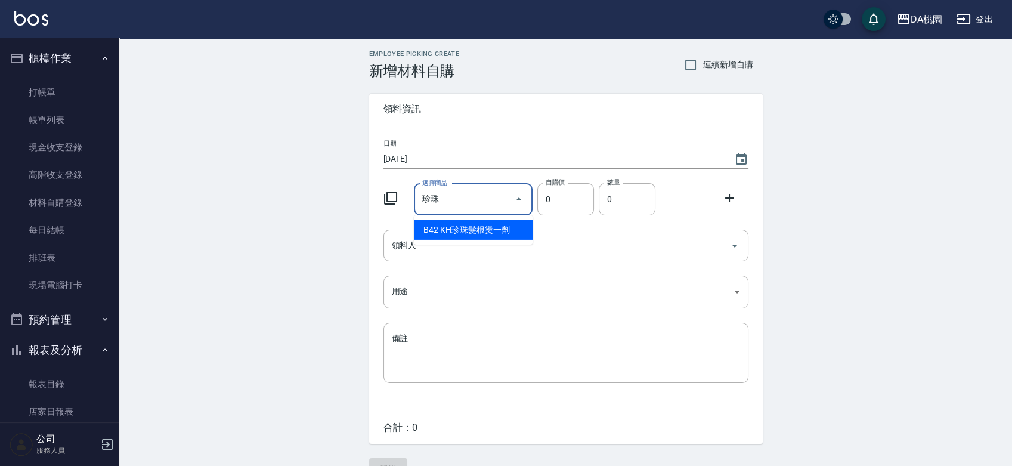
type input "KH珍珠髮根燙一劑"
type input "520"
type input "1"
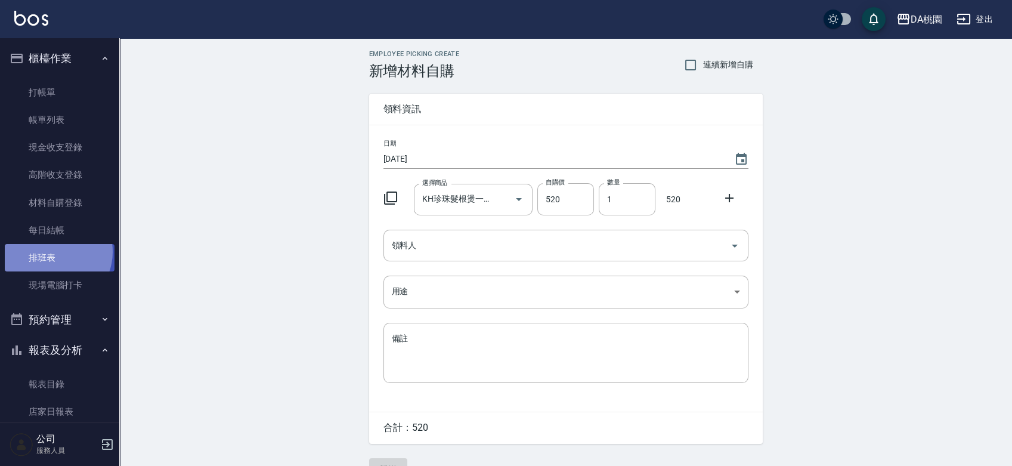
click at [53, 252] on link "排班表" at bounding box center [60, 257] width 110 height 27
